Goal: Task Accomplishment & Management: Complete application form

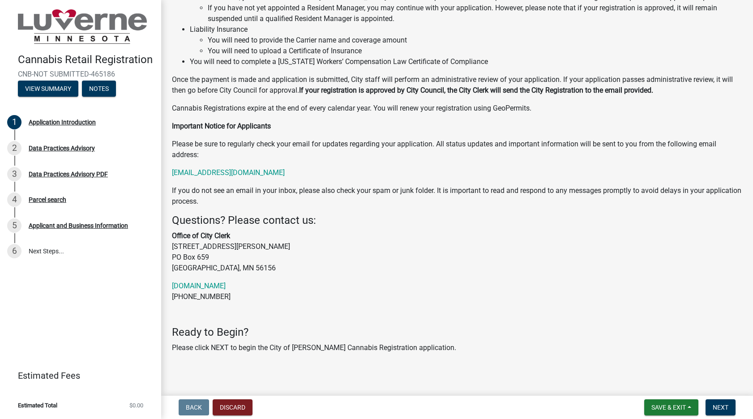
scroll to position [132, 0]
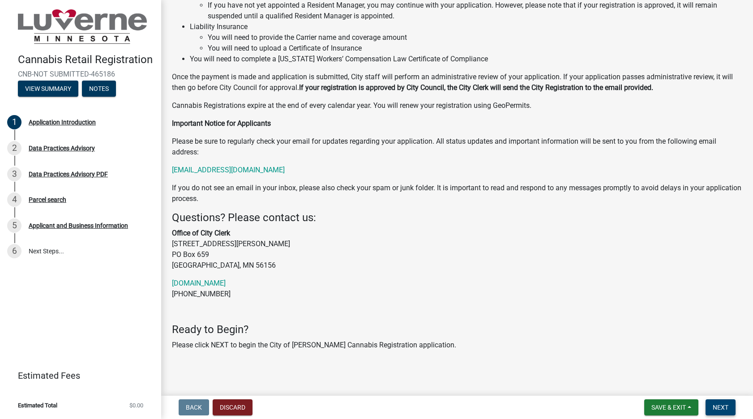
click at [722, 411] on button "Next" at bounding box center [721, 407] width 30 height 16
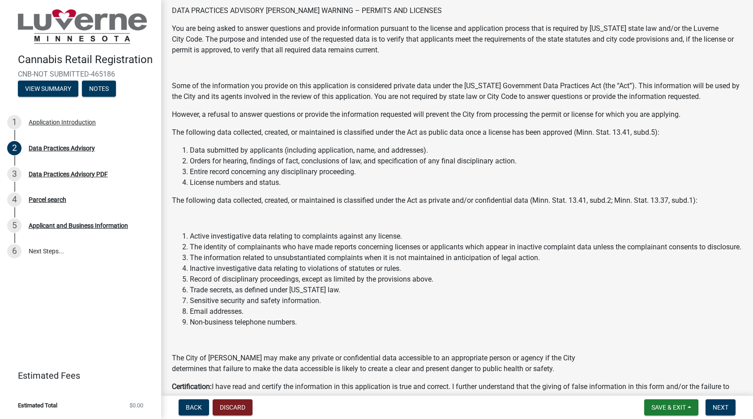
scroll to position [0, 0]
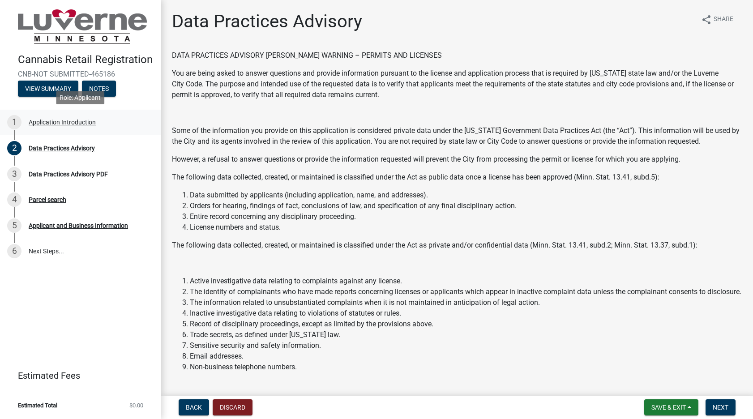
click at [77, 123] on div "Application Introduction" at bounding box center [62, 122] width 67 height 6
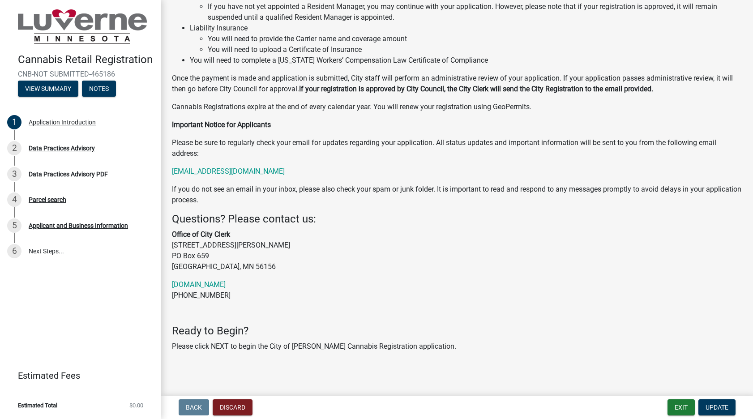
scroll to position [132, 0]
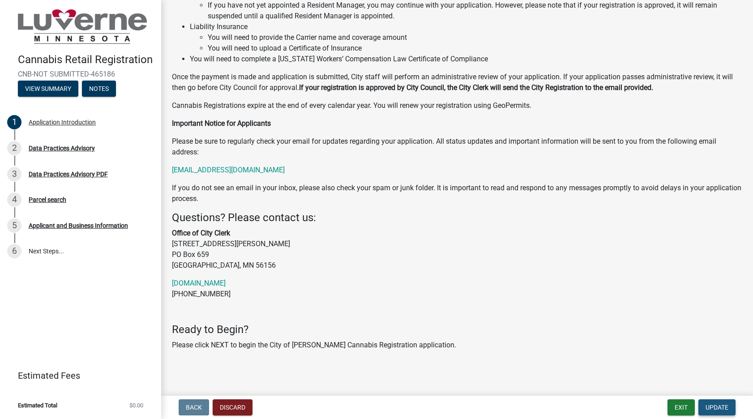
click at [719, 406] on span "Update" at bounding box center [717, 407] width 23 height 7
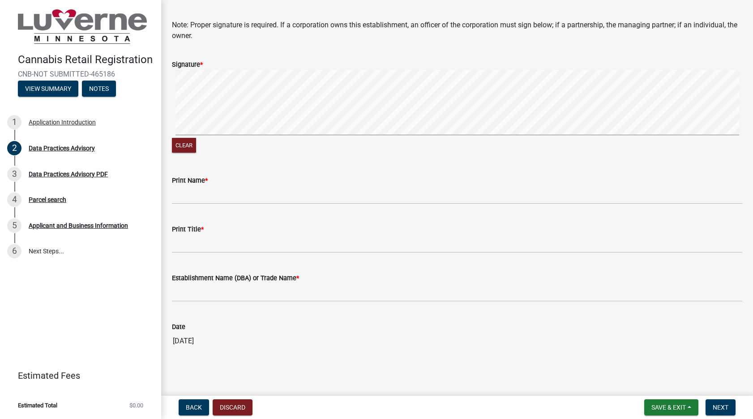
scroll to position [474, 0]
click at [192, 406] on span "Back" at bounding box center [194, 407] width 16 height 7
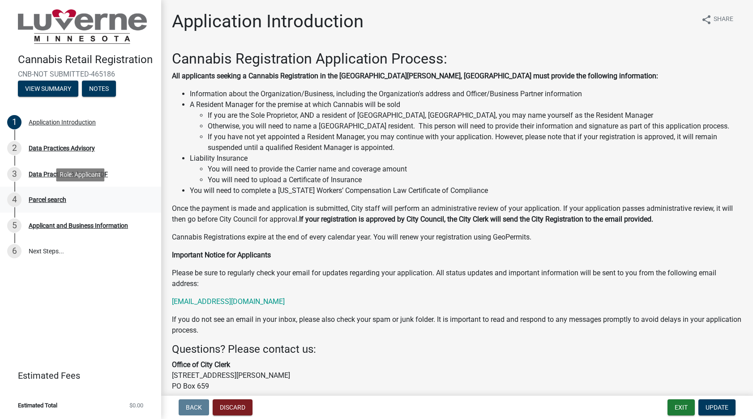
click at [49, 200] on div "Parcel search" at bounding box center [48, 200] width 38 height 6
click at [54, 198] on div "Parcel search" at bounding box center [48, 200] width 38 height 6
click at [46, 91] on button "View Summary" at bounding box center [48, 89] width 60 height 16
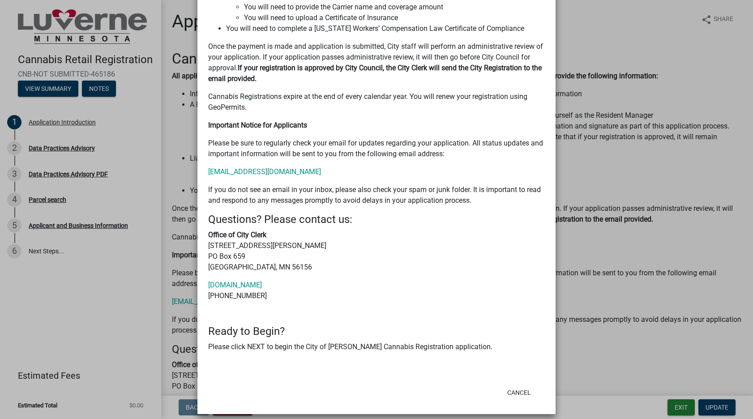
scroll to position [271, 0]
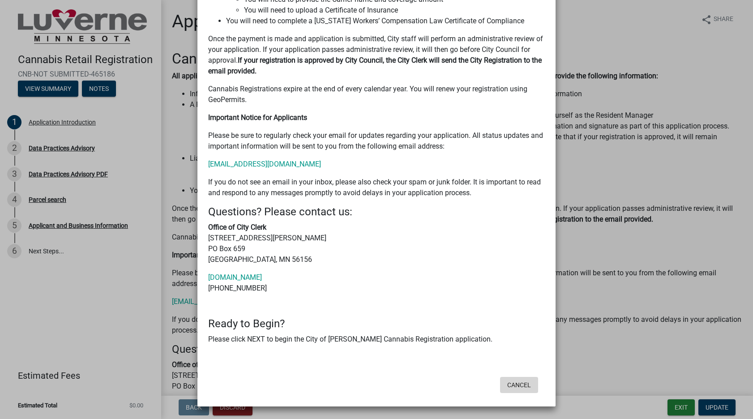
click at [516, 385] on button "Cancel" at bounding box center [519, 385] width 38 height 16
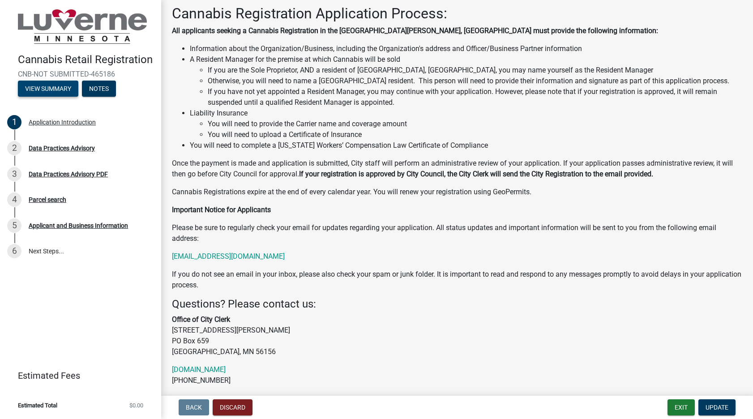
scroll to position [0, 0]
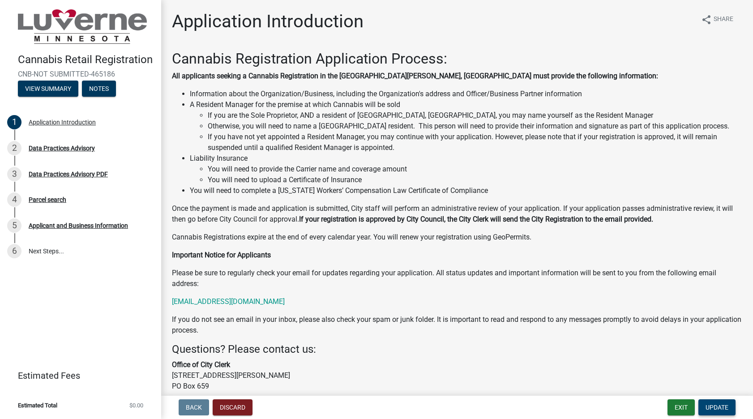
click at [721, 410] on span "Update" at bounding box center [717, 407] width 23 height 7
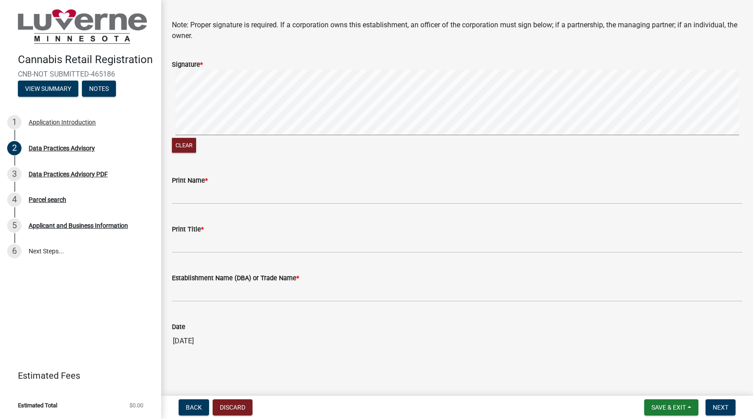
scroll to position [474, 0]
click at [103, 89] on button "Notes" at bounding box center [99, 89] width 34 height 16
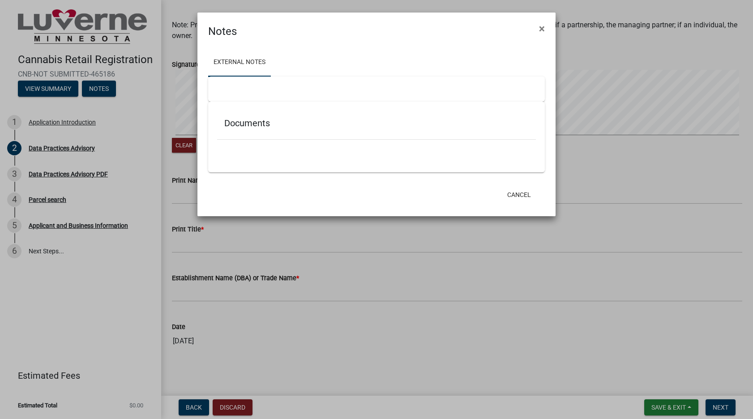
click at [260, 126] on h5 "Documents" at bounding box center [376, 123] width 304 height 11
click at [64, 150] on ngb-modal-window "Notes × External Notes Documents Cancel" at bounding box center [376, 209] width 753 height 419
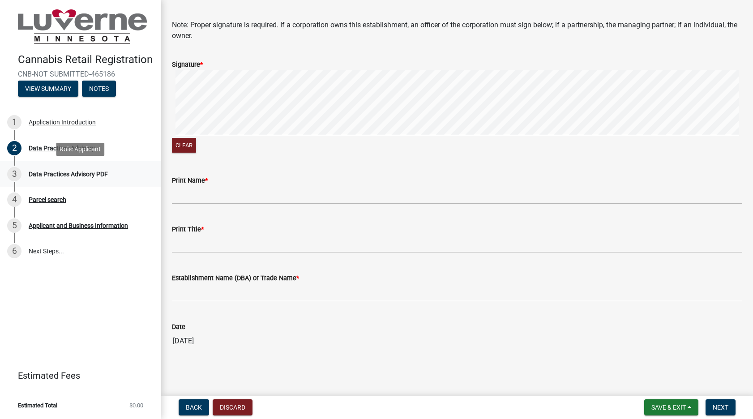
click at [65, 176] on div "Data Practices Advisory PDF" at bounding box center [68, 174] width 79 height 6
click at [49, 201] on div "Parcel search" at bounding box center [48, 200] width 38 height 6
click at [48, 198] on div "Parcel search" at bounding box center [48, 200] width 38 height 6
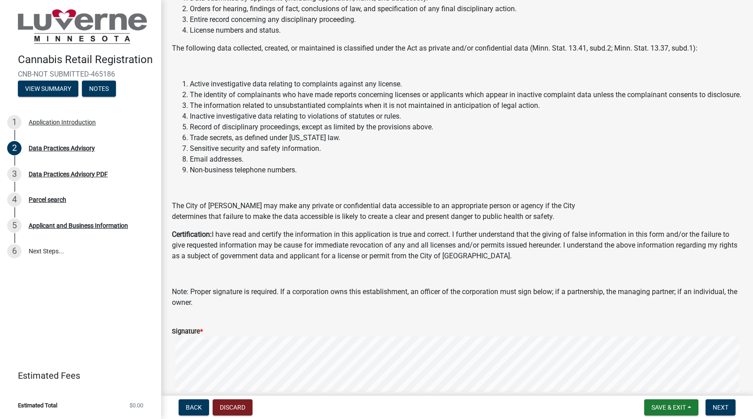
scroll to position [0, 0]
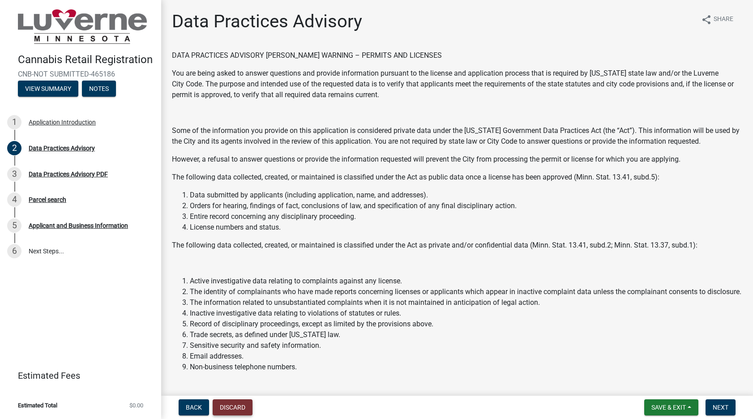
click at [231, 409] on button "Discard" at bounding box center [233, 407] width 40 height 16
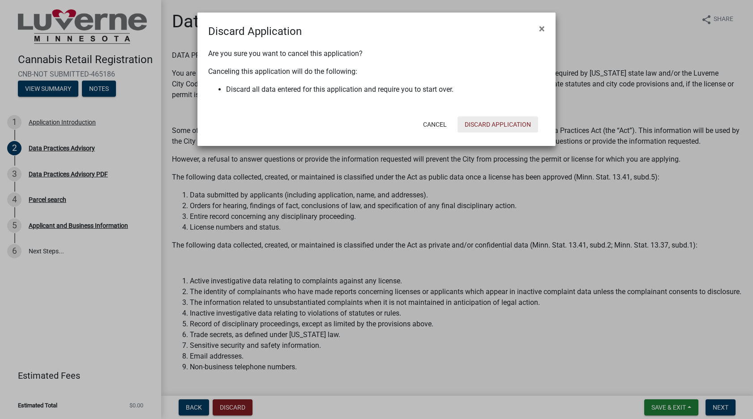
click at [504, 120] on button "Discard Application" at bounding box center [498, 124] width 81 height 16
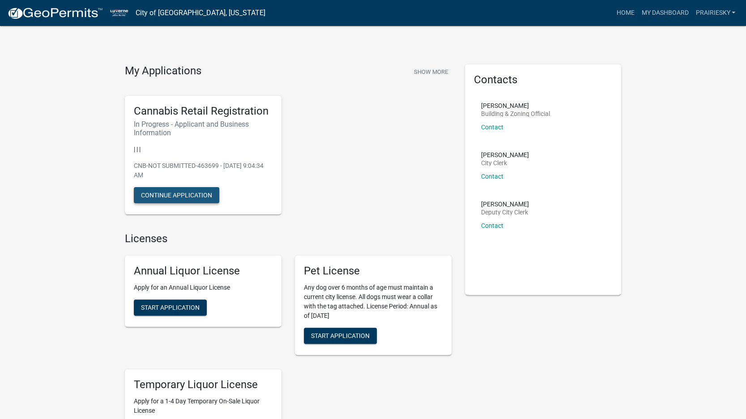
click at [181, 193] on button "Continue Application" at bounding box center [177, 195] width 86 height 16
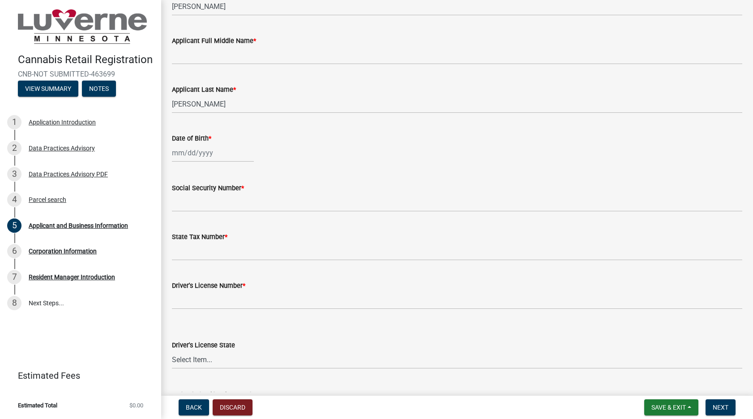
scroll to position [224, 0]
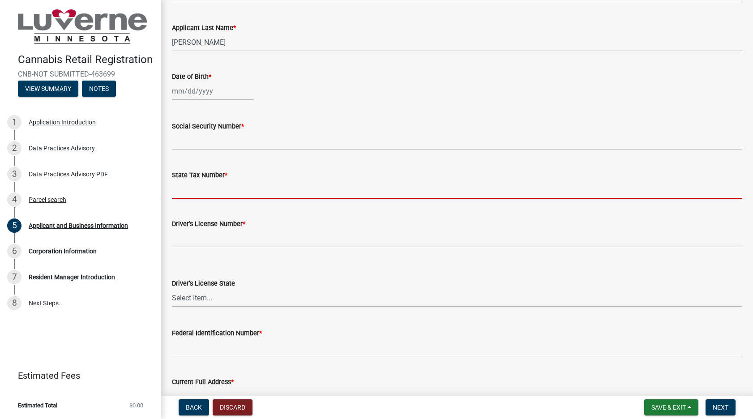
click at [194, 193] on input "State Tax Number *" at bounding box center [457, 189] width 570 height 18
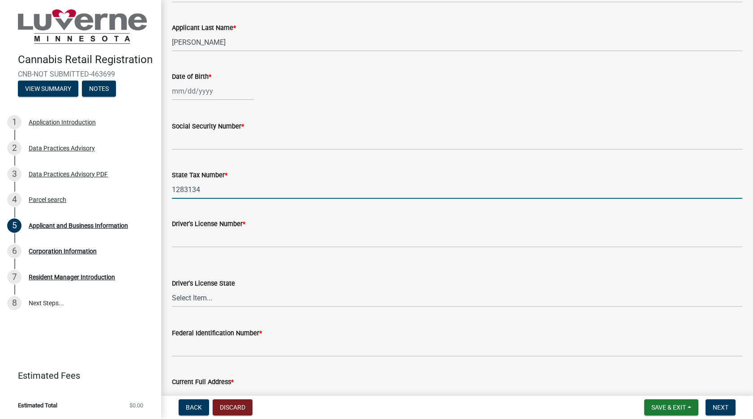
type input "1283134"
click at [185, 90] on div at bounding box center [213, 91] width 82 height 18
select select "8"
select select "2025"
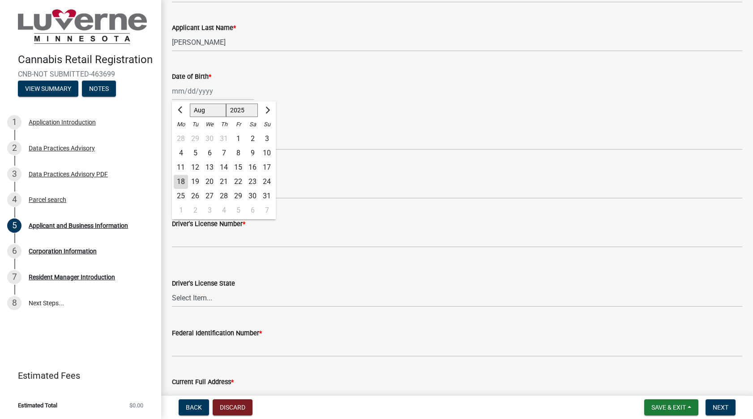
click at [204, 111] on select "Jan Feb Mar Apr May Jun Jul Aug Sep Oct Nov Dec" at bounding box center [208, 110] width 36 height 13
select select "5"
click at [190, 104] on select "Jan Feb Mar Apr May Jun Jul Aug Sep Oct Nov Dec" at bounding box center [208, 110] width 36 height 13
click at [183, 154] on div "5" at bounding box center [181, 153] width 14 height 14
type input "[DATE]"
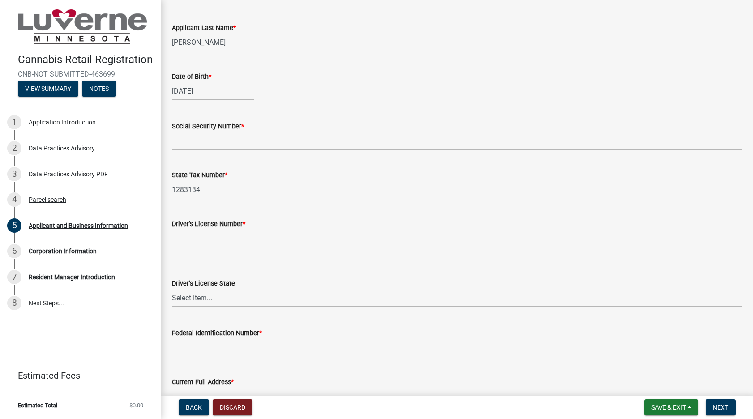
select select "5"
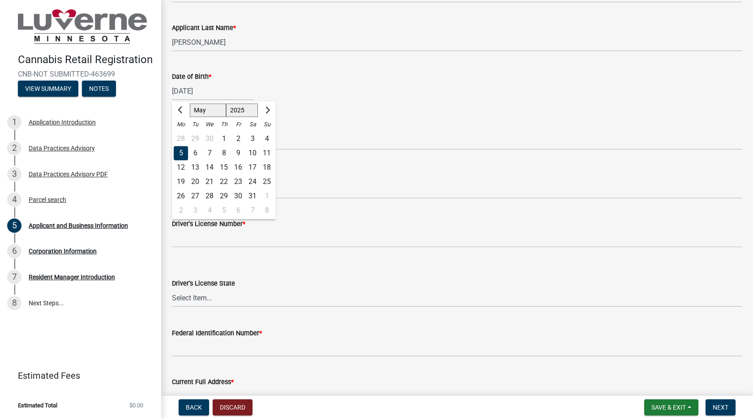
click at [207, 94] on input "[DATE]" at bounding box center [213, 91] width 82 height 18
click at [241, 110] on select "1525 1526 1527 1528 1529 1530 1531 1532 1533 1534 1535 1536 1537 1538 1539 1540…" at bounding box center [242, 110] width 32 height 13
select select "1996"
click at [226, 104] on select "1525 1526 1527 1528 1529 1530 1531 1532 1533 1534 1535 1536 1537 1538 1539 1540…" at bounding box center [242, 110] width 32 height 13
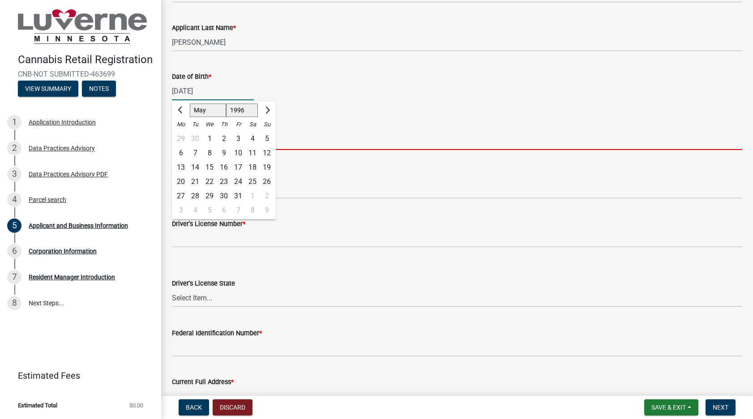
click at [335, 135] on input "Social Security Number *" at bounding box center [457, 141] width 570 height 18
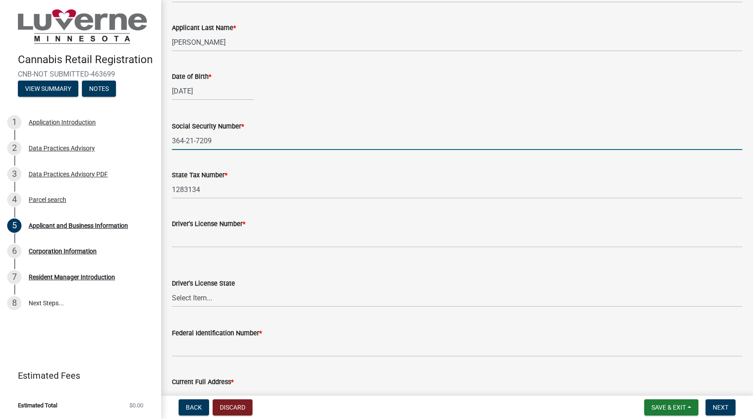
type input "364-21-7209"
click at [214, 243] on input "Driver's License Number *" at bounding box center [457, 238] width 570 height 18
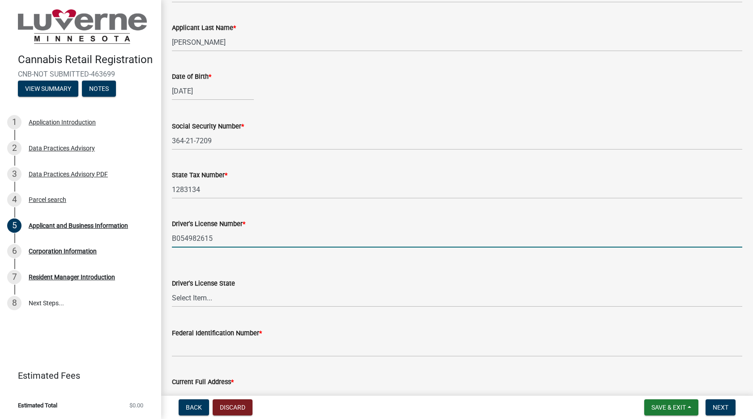
type input "B054982615"
click at [212, 294] on select "Select Item... Alabama Alaska Arizona Arkansas California Colorado Connecticut …" at bounding box center [457, 298] width 570 height 18
select select "OK"
click at [172, 289] on select "Select Item... Alabama Alaska Arizona Arkansas California Colorado Connecticut …" at bounding box center [457, 298] width 570 height 18
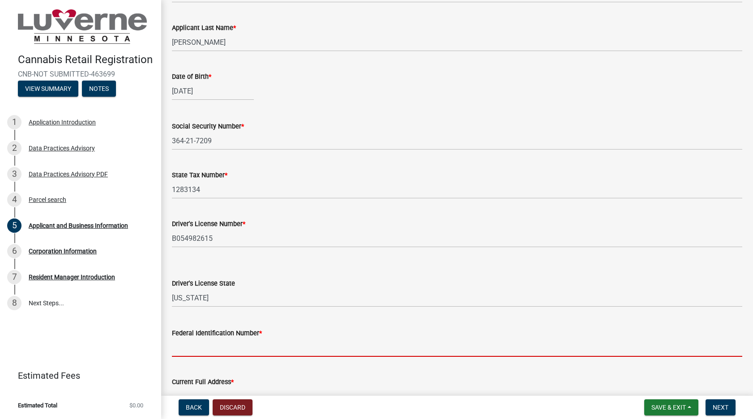
click at [236, 354] on input "Federal Identification Number *" at bounding box center [457, 347] width 570 height 18
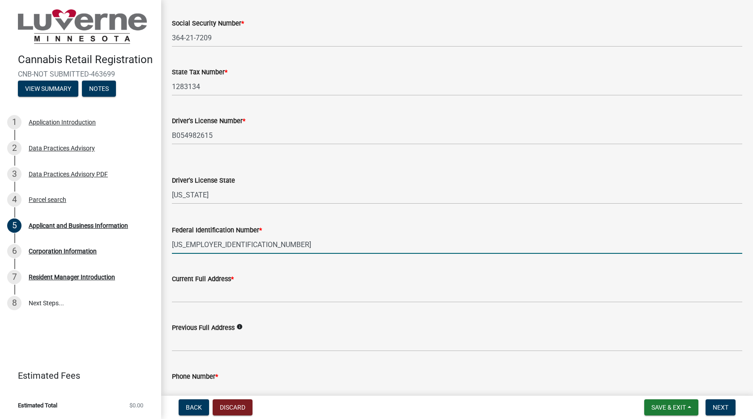
scroll to position [358, 0]
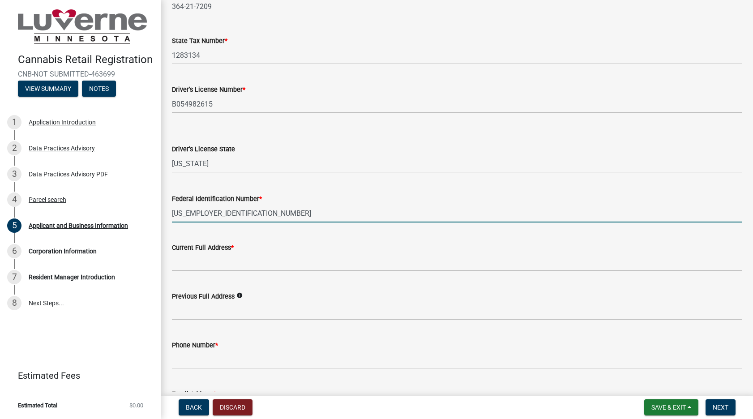
type input "[US_EMPLOYER_IDENTIFICATION_NUMBER]"
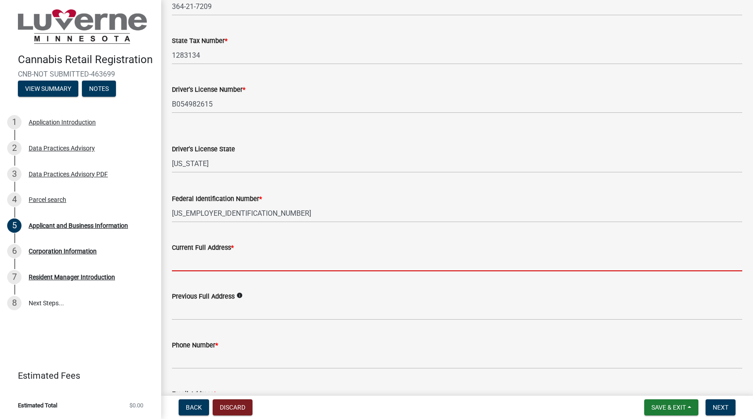
click at [201, 267] on input "Current Full Address *" at bounding box center [457, 262] width 570 height 18
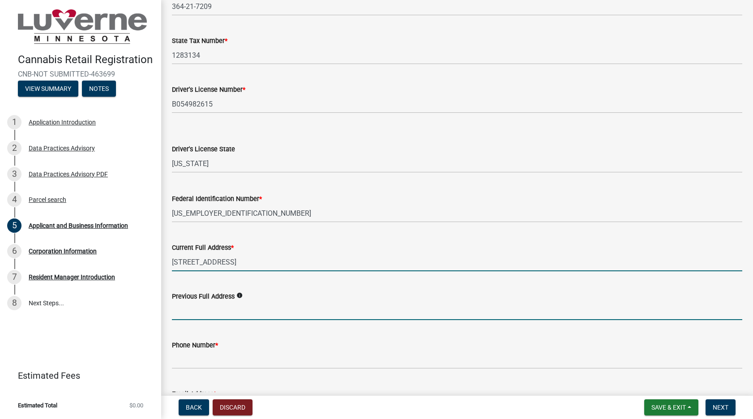
click at [266, 261] on input "6832 NW Crestwood Dr" at bounding box center [457, 262] width 570 height 18
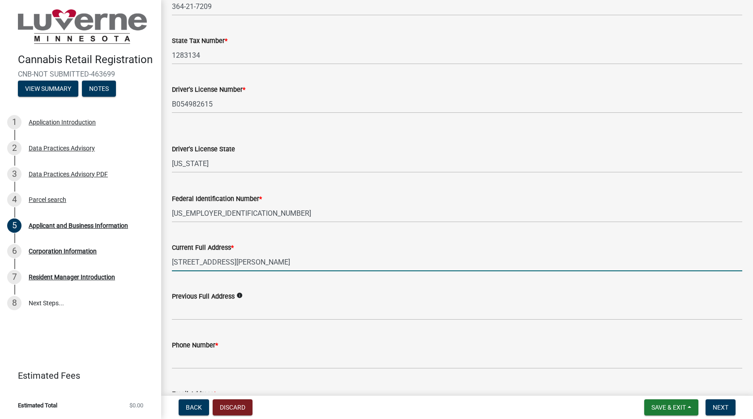
type input "[STREET_ADDRESS][PERSON_NAME]"
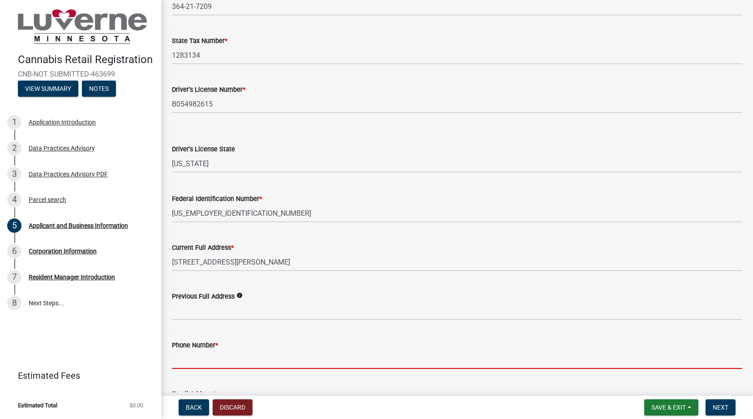
click at [209, 361] on input "Phone Number *" at bounding box center [457, 360] width 570 height 18
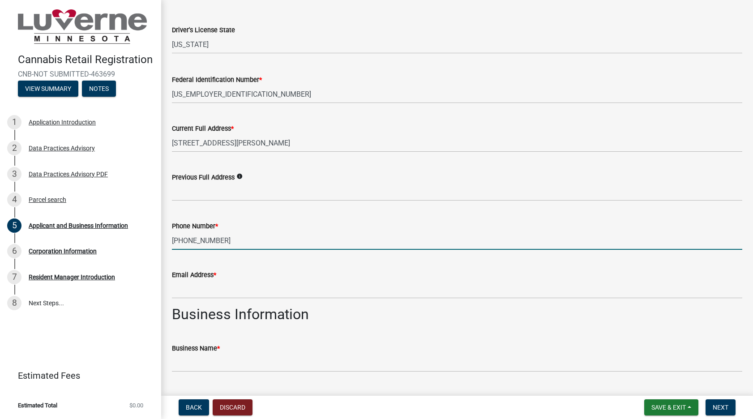
scroll to position [492, 0]
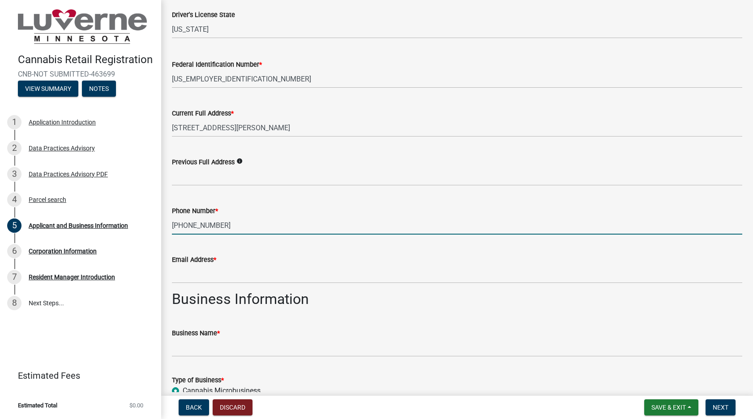
type input "[PHONE_NUMBER]"
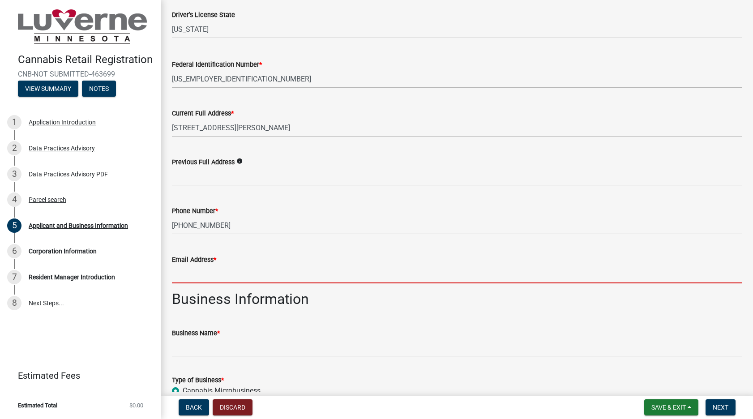
click at [201, 275] on input "Email Address *" at bounding box center [457, 274] width 570 height 18
type input "[EMAIL_ADDRESS][DOMAIN_NAME]"
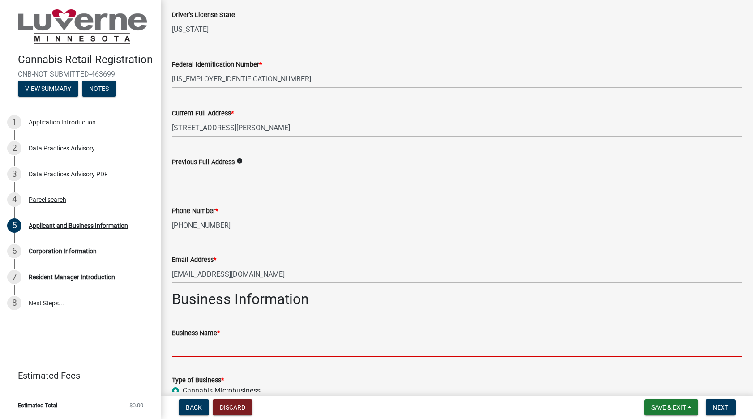
click at [192, 345] on input "Business Name *" at bounding box center [457, 347] width 570 height 18
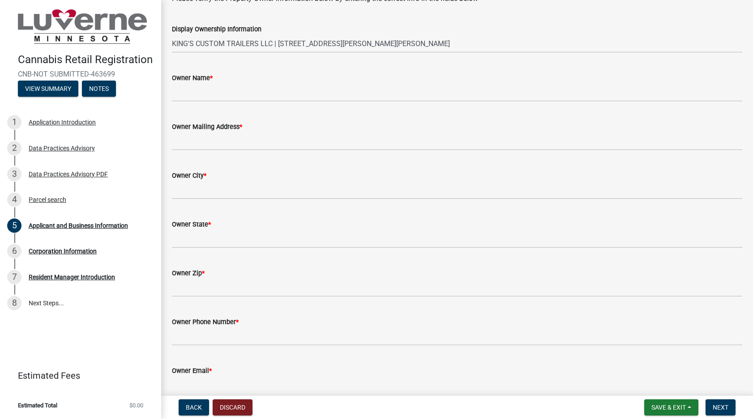
scroll to position [1519, 0]
type input "Prairie Sky Enterprises LLC"
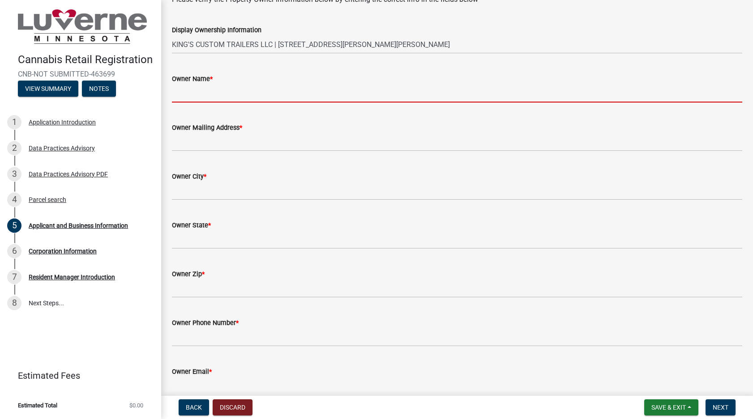
click at [194, 97] on input "Owner Name *" at bounding box center [457, 93] width 570 height 18
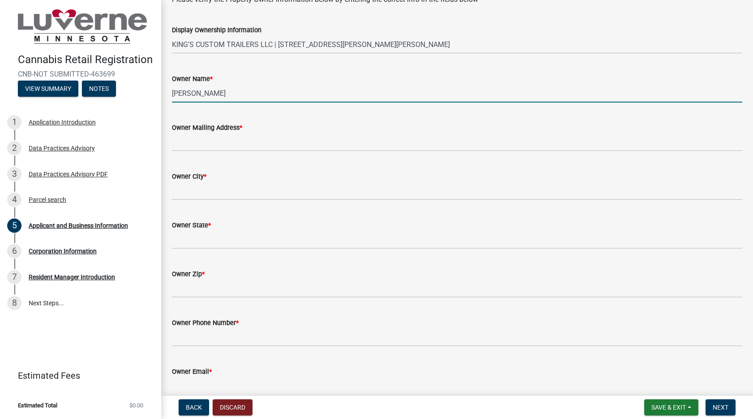
type input "[PERSON_NAME]"
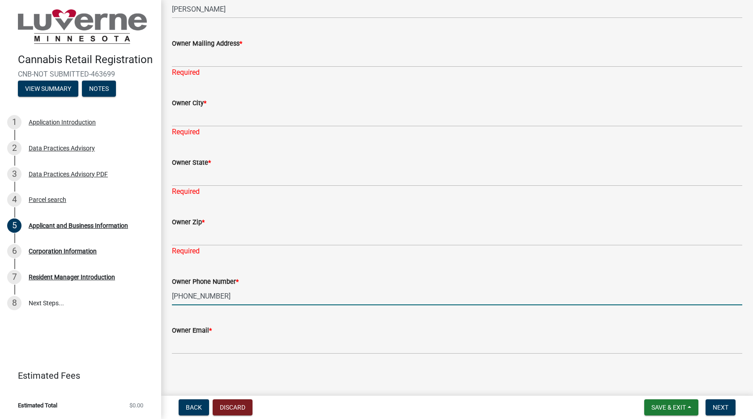
scroll to position [1607, 0]
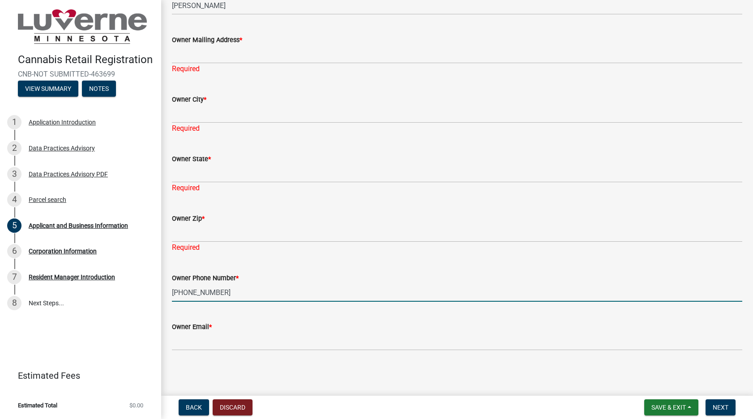
type input "[PHONE_NUMBER]"
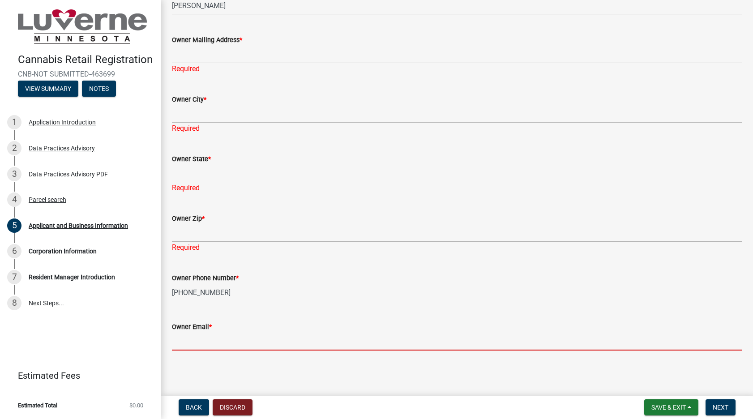
click at [197, 342] on input "Owner Email *" at bounding box center [457, 341] width 570 height 18
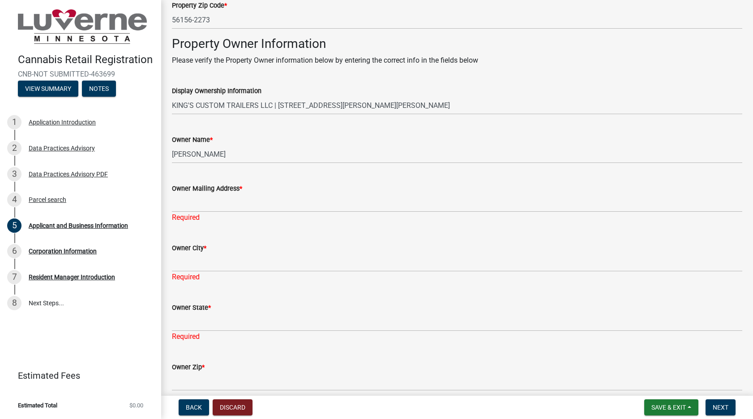
scroll to position [1473, 0]
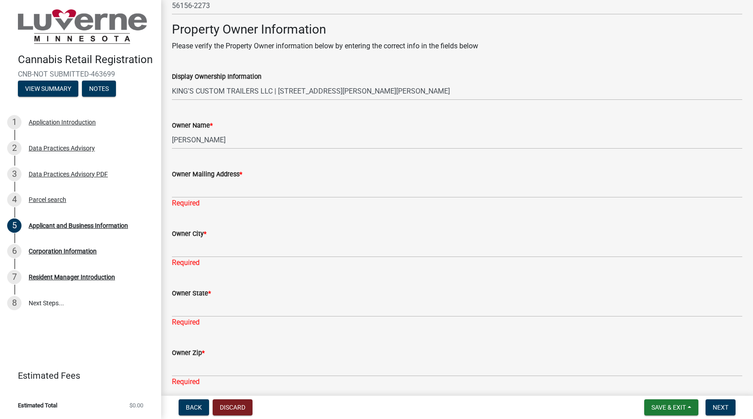
type input "[EMAIL_ADDRESS][DOMAIN_NAME]"
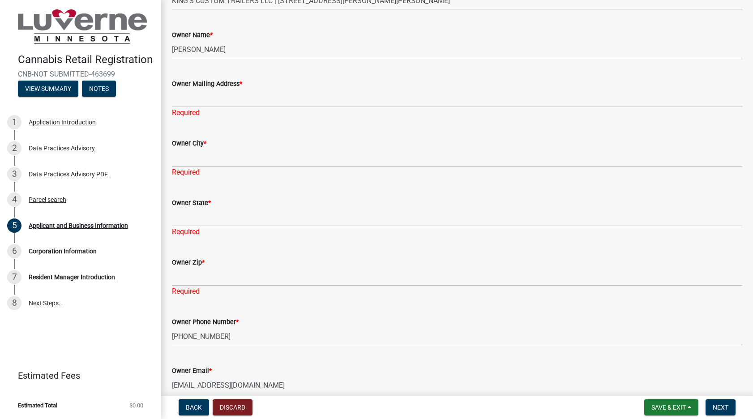
scroll to position [1607, 0]
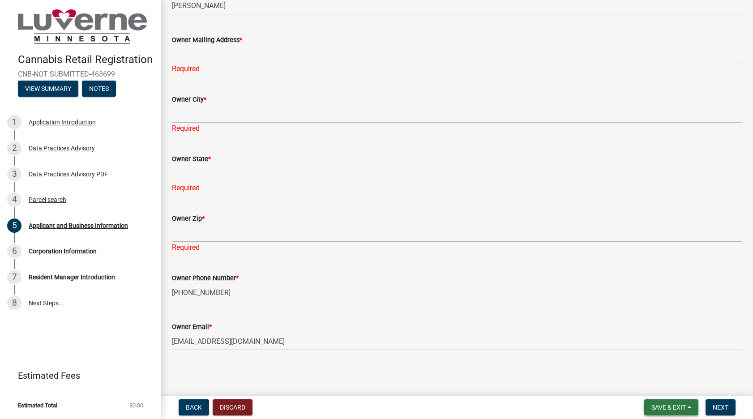
click at [663, 406] on span "Save & Exit" at bounding box center [668, 407] width 34 height 7
click at [652, 384] on button "Save & Exit" at bounding box center [663, 383] width 72 height 21
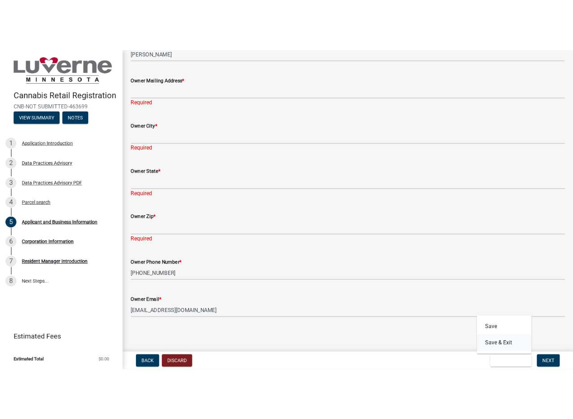
scroll to position [0, 0]
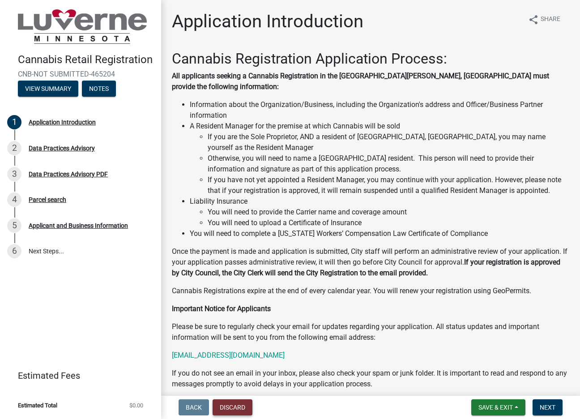
click at [233, 406] on button "Discard" at bounding box center [233, 407] width 40 height 16
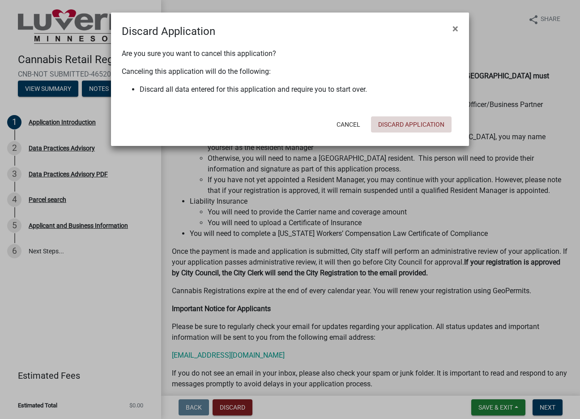
click at [415, 124] on button "Discard Application" at bounding box center [411, 124] width 81 height 16
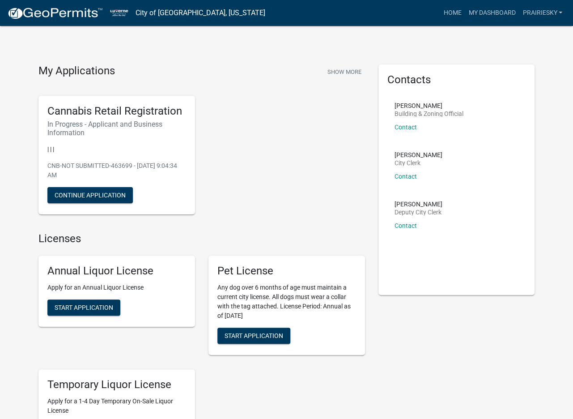
click at [94, 192] on button "Continue Application" at bounding box center [90, 195] width 86 height 16
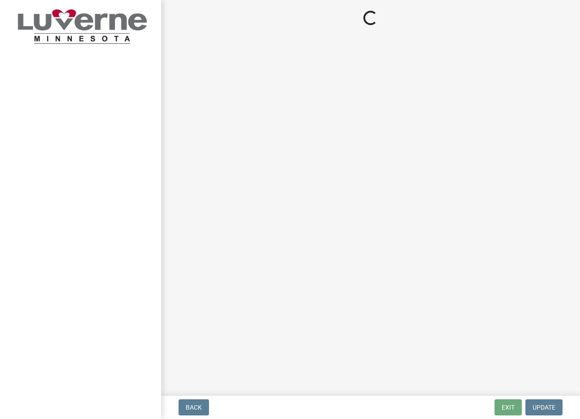
select select "OK"
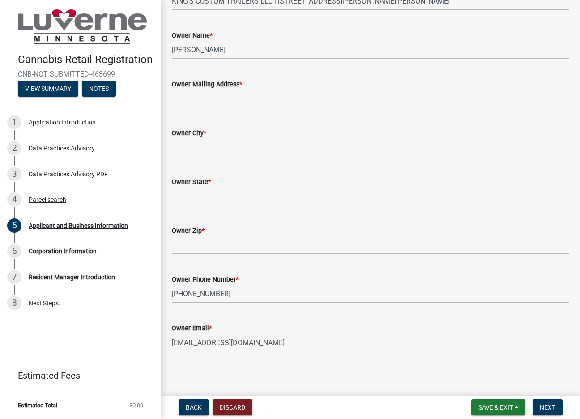
scroll to position [1564, 0]
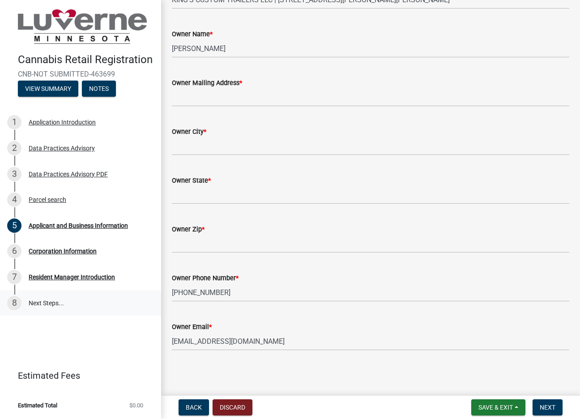
click at [49, 304] on link "8 Next Steps..." at bounding box center [80, 303] width 161 height 26
click at [75, 278] on div "Resident Manager Introduction" at bounding box center [72, 277] width 86 height 6
click at [53, 252] on div "Corporation Information" at bounding box center [63, 251] width 68 height 6
click at [193, 407] on span "Back" at bounding box center [194, 407] width 16 height 7
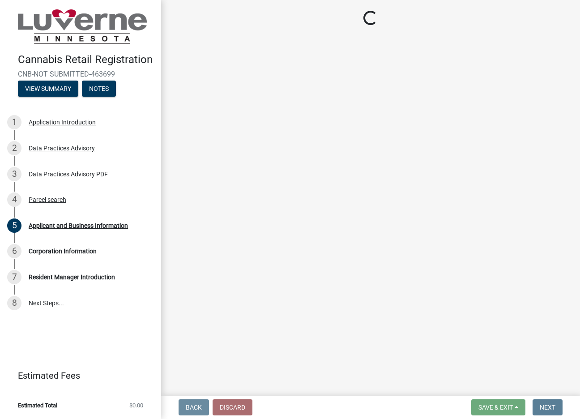
scroll to position [0, 0]
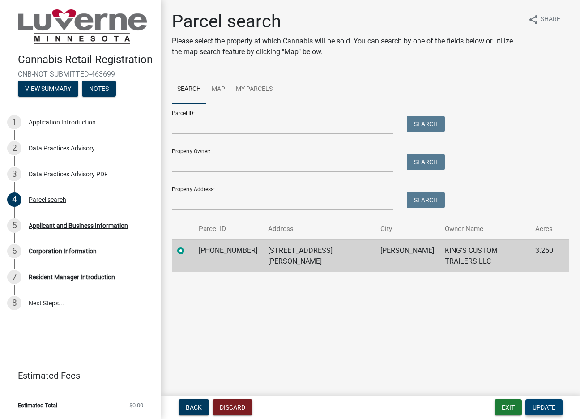
click at [548, 406] on span "Update" at bounding box center [544, 407] width 23 height 7
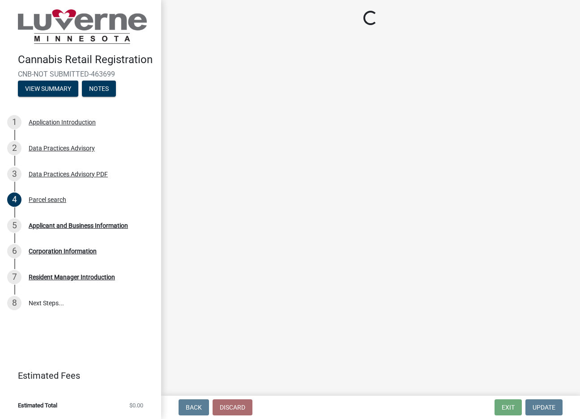
select select "OK"
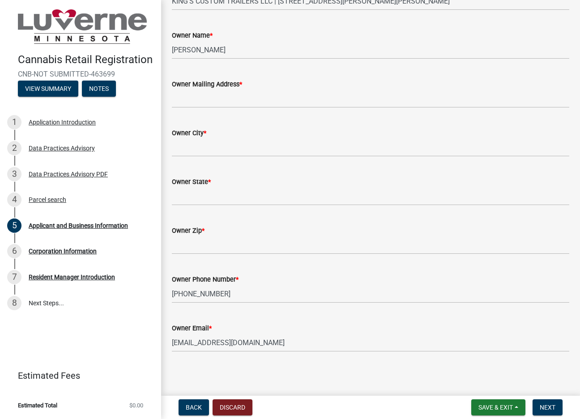
scroll to position [1564, 0]
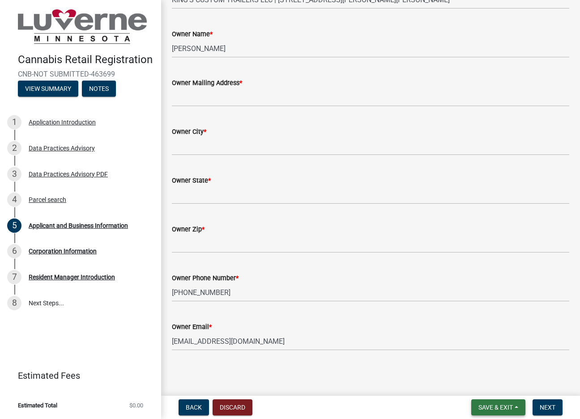
click at [491, 404] on span "Save & Exit" at bounding box center [496, 407] width 34 height 7
